Goal: Find specific page/section: Find specific page/section

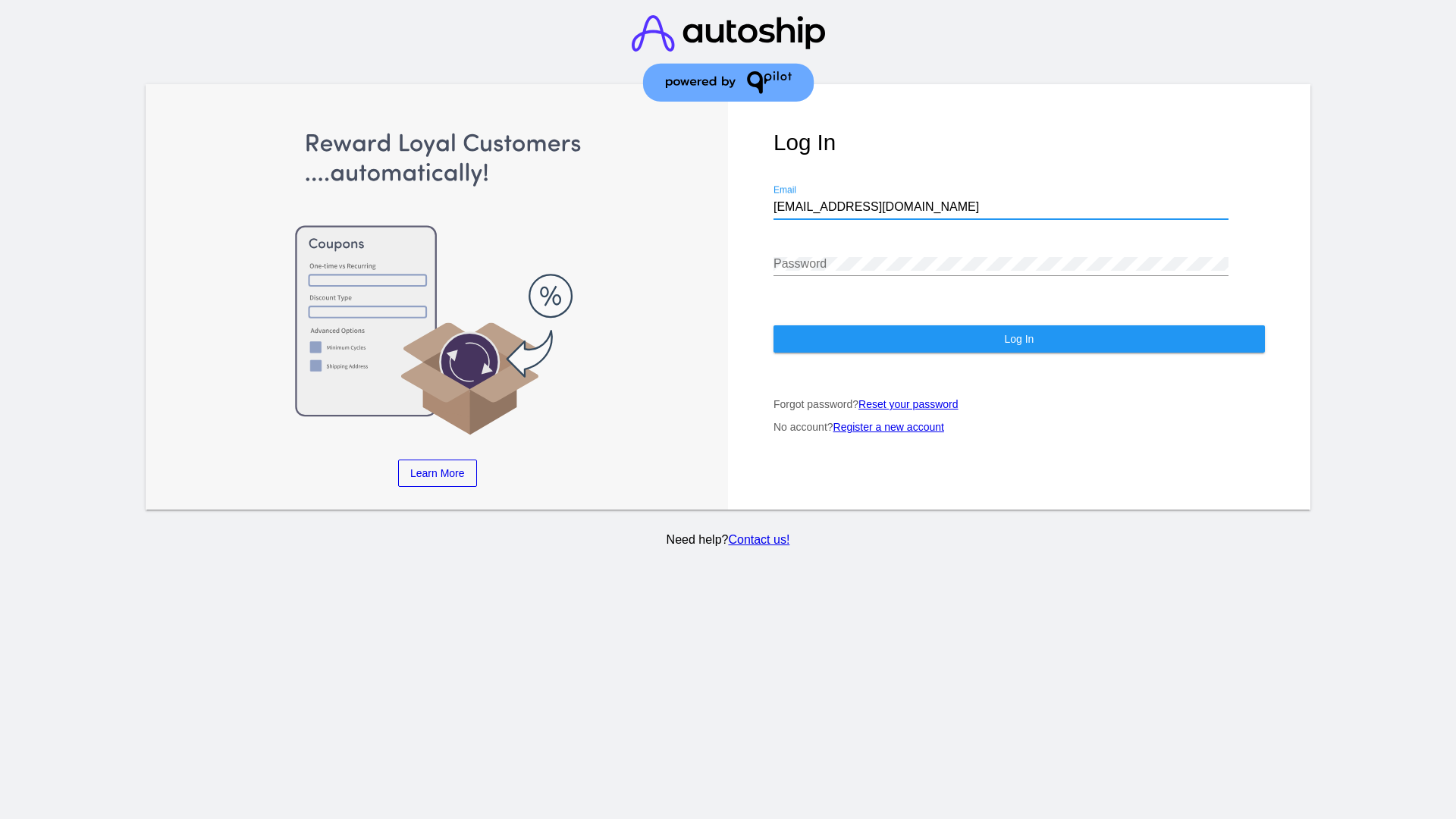
type input "[EMAIL_ADDRESS][DOMAIN_NAME]"
click at [1019, 339] on span "Log In" at bounding box center [1019, 339] width 30 height 12
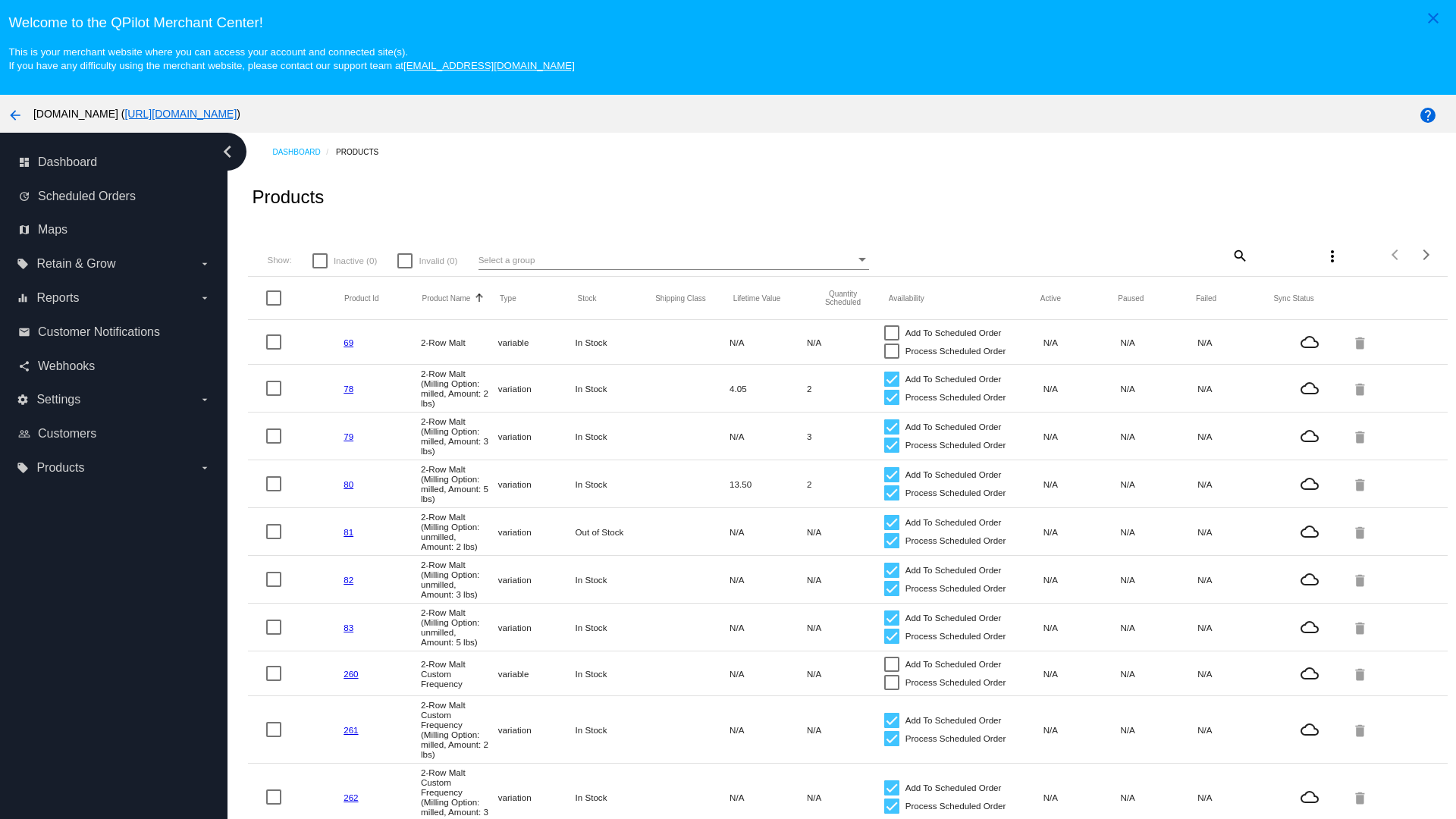
click at [1238, 255] on mat-icon "search" at bounding box center [1239, 256] width 18 height 23
type input "New Prd 1050"
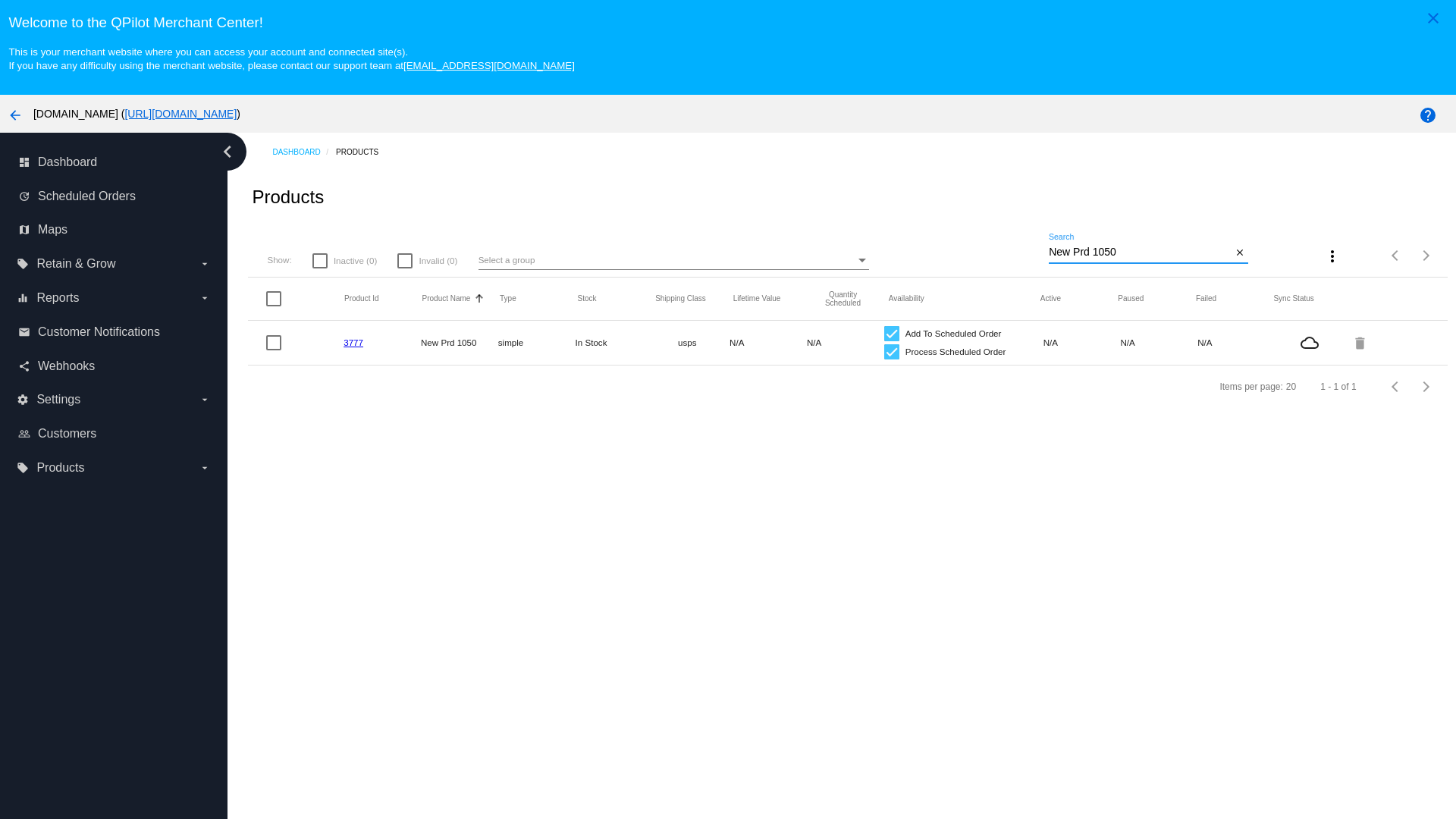
click at [353, 342] on link "3777" at bounding box center [353, 342] width 20 height 10
